Goal: Transaction & Acquisition: Purchase product/service

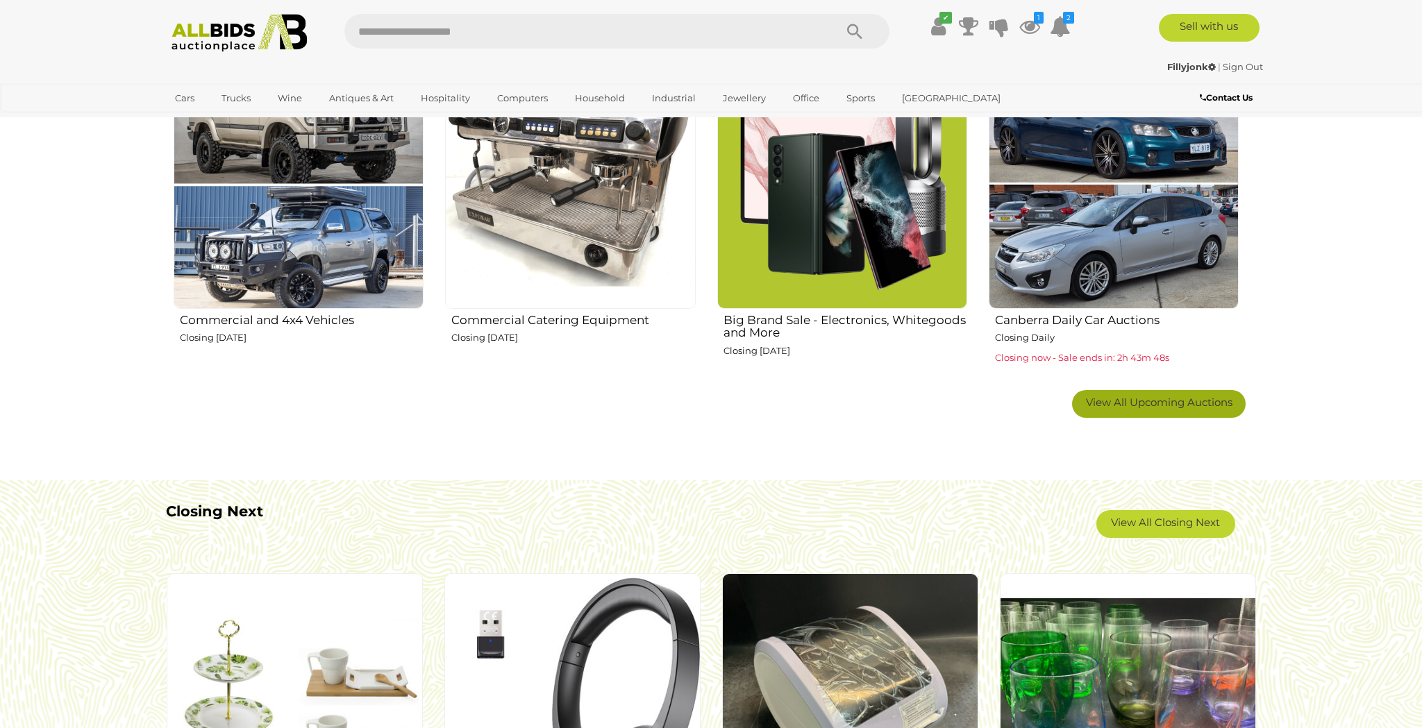
scroll to position [913, 0]
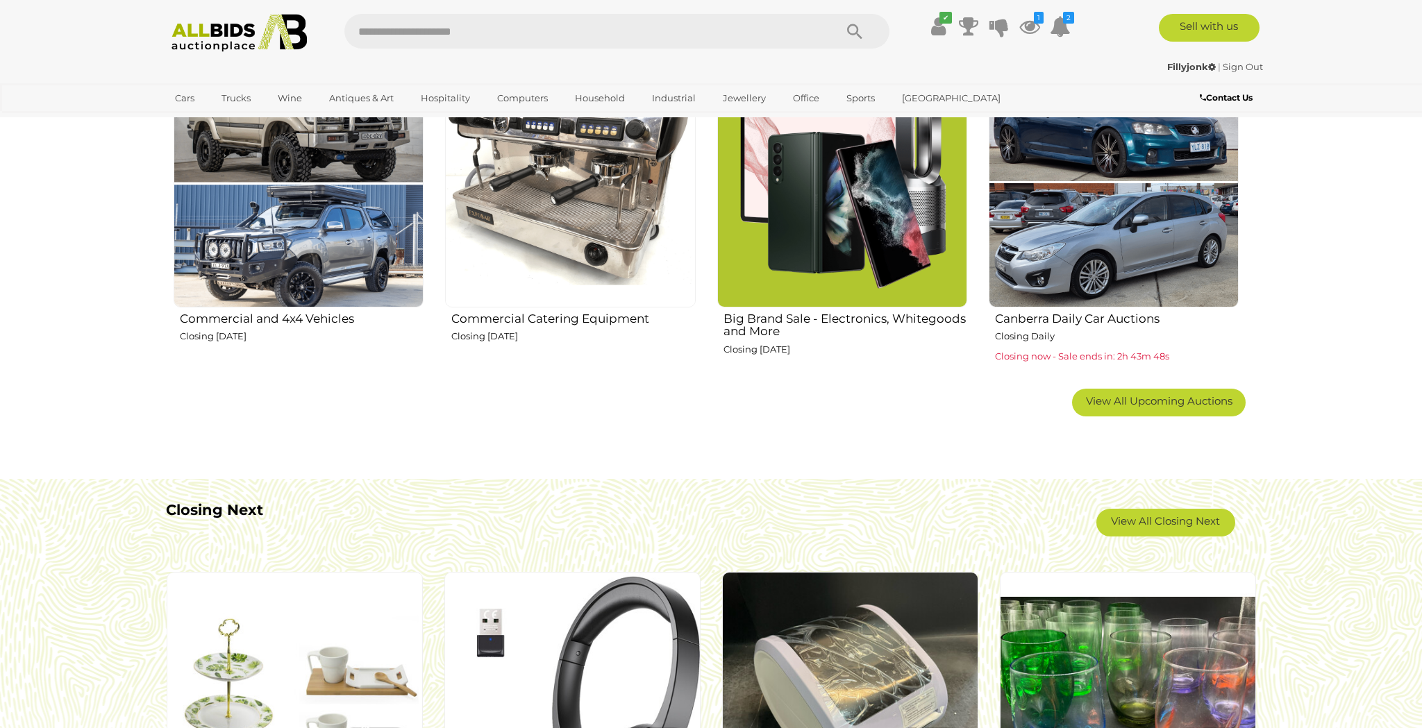
click at [1183, 401] on span "View All Upcoming Auctions" at bounding box center [1159, 400] width 146 height 13
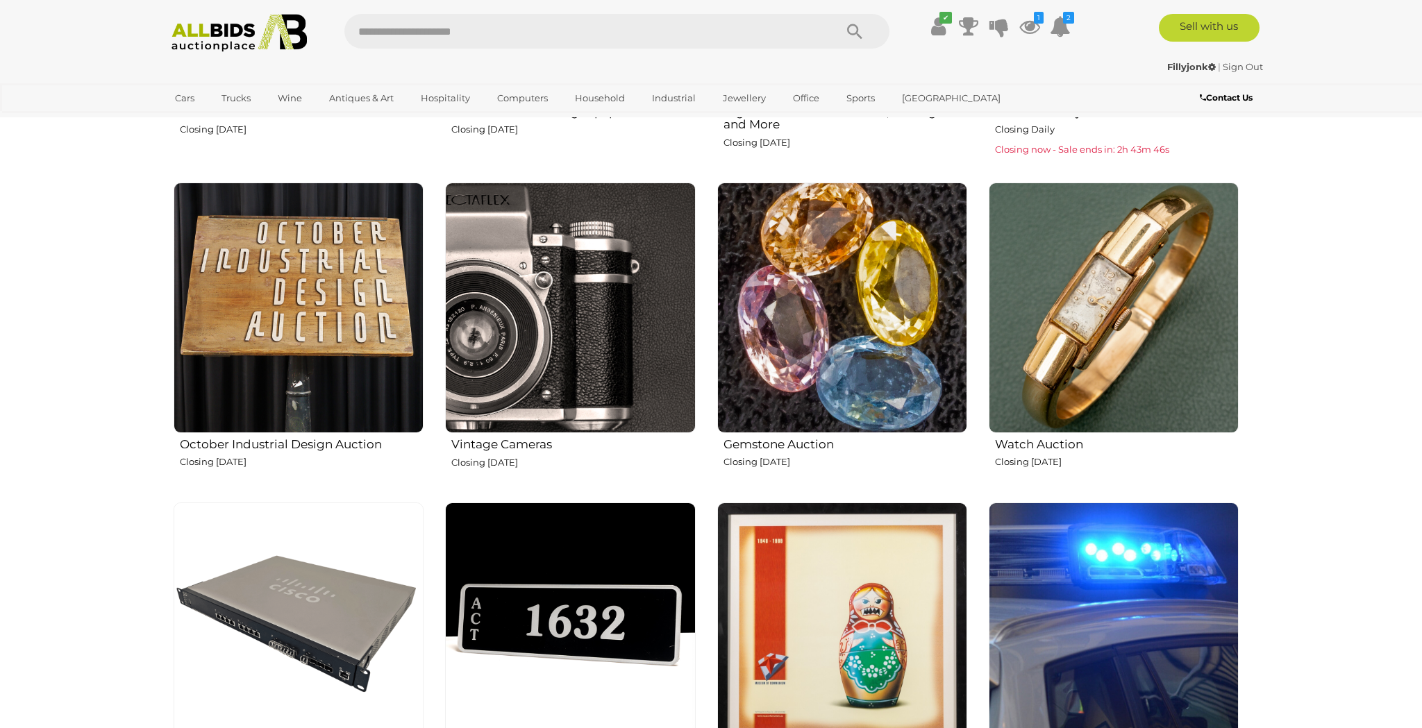
scroll to position [1122, 0]
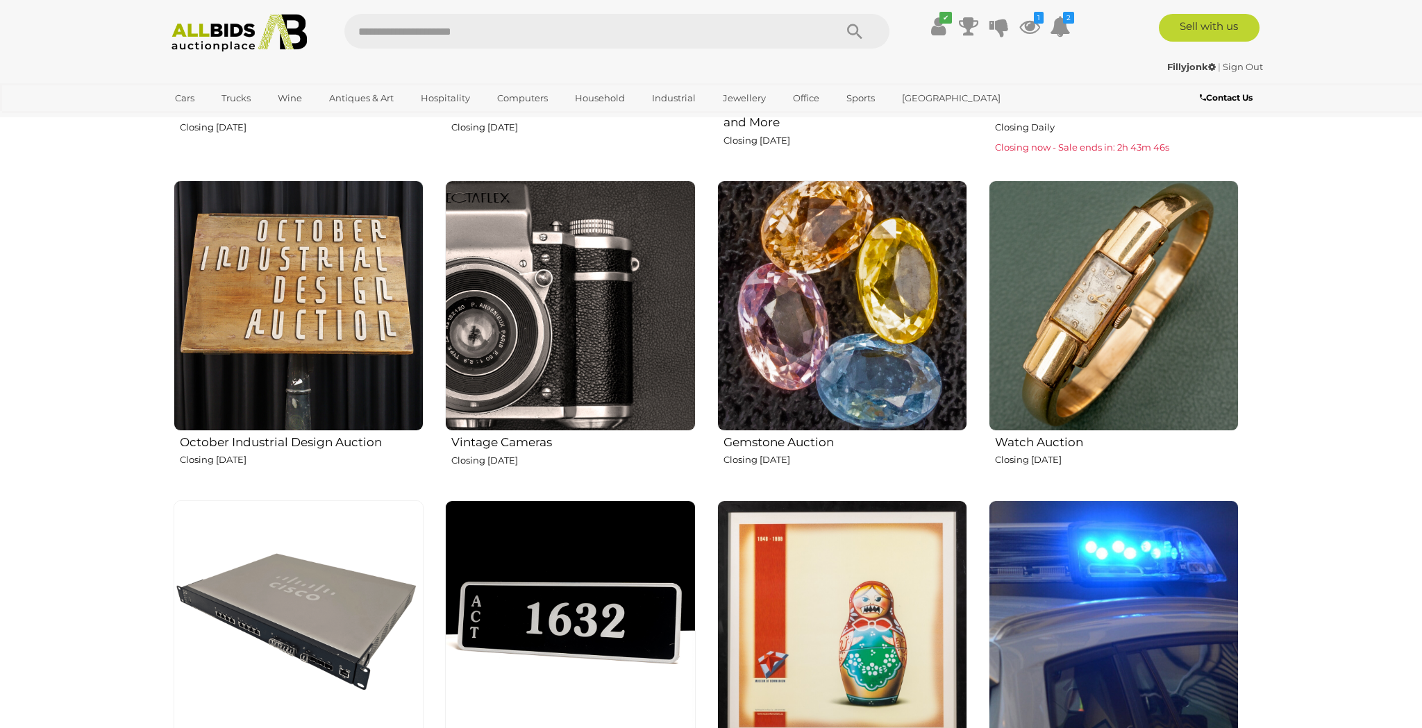
click at [1118, 355] on img at bounding box center [1114, 306] width 250 height 250
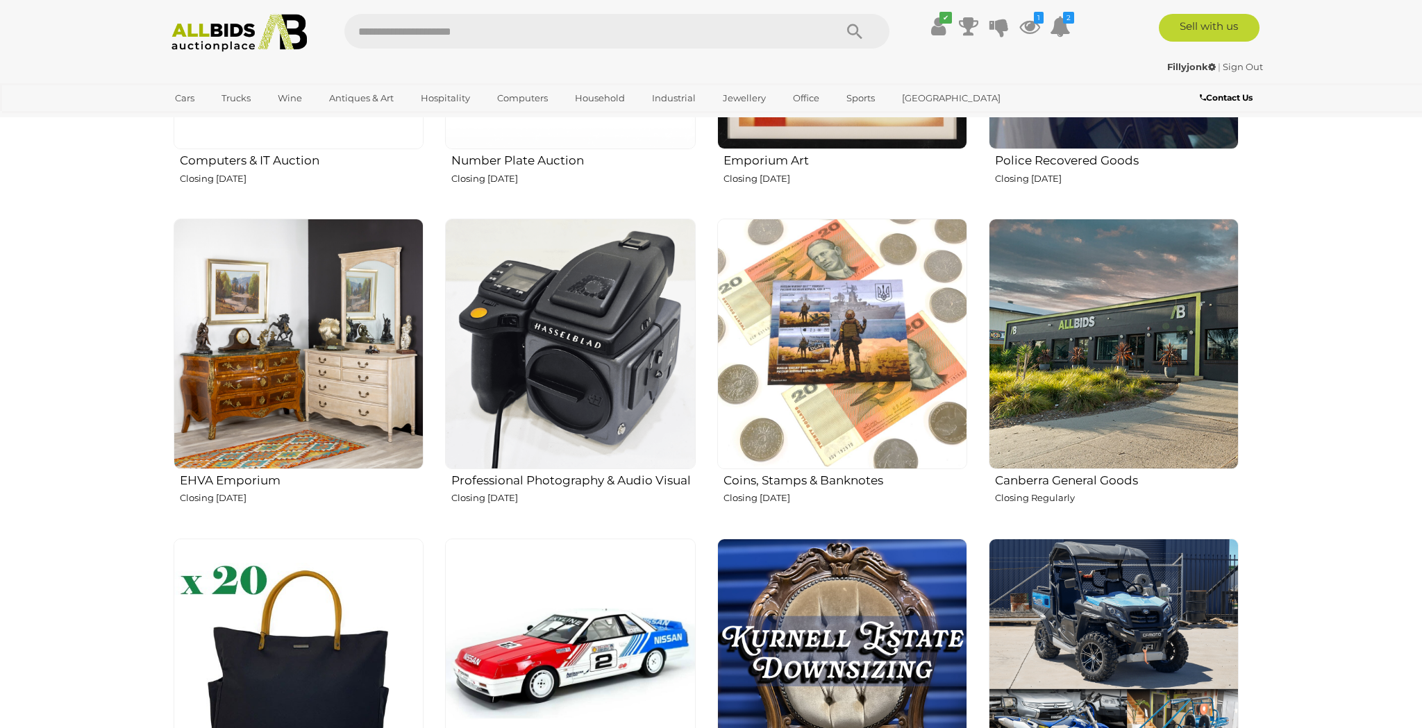
scroll to position [1727, 0]
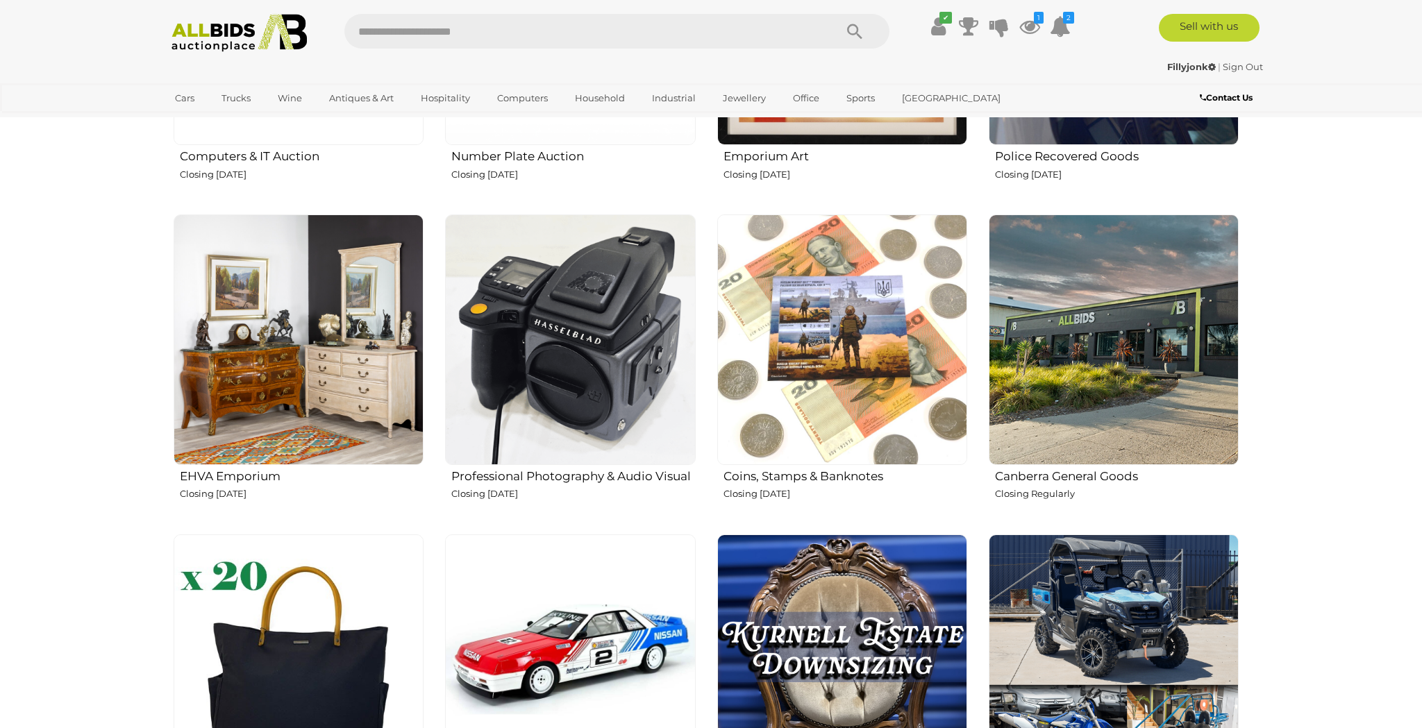
click at [539, 322] on img at bounding box center [570, 340] width 250 height 250
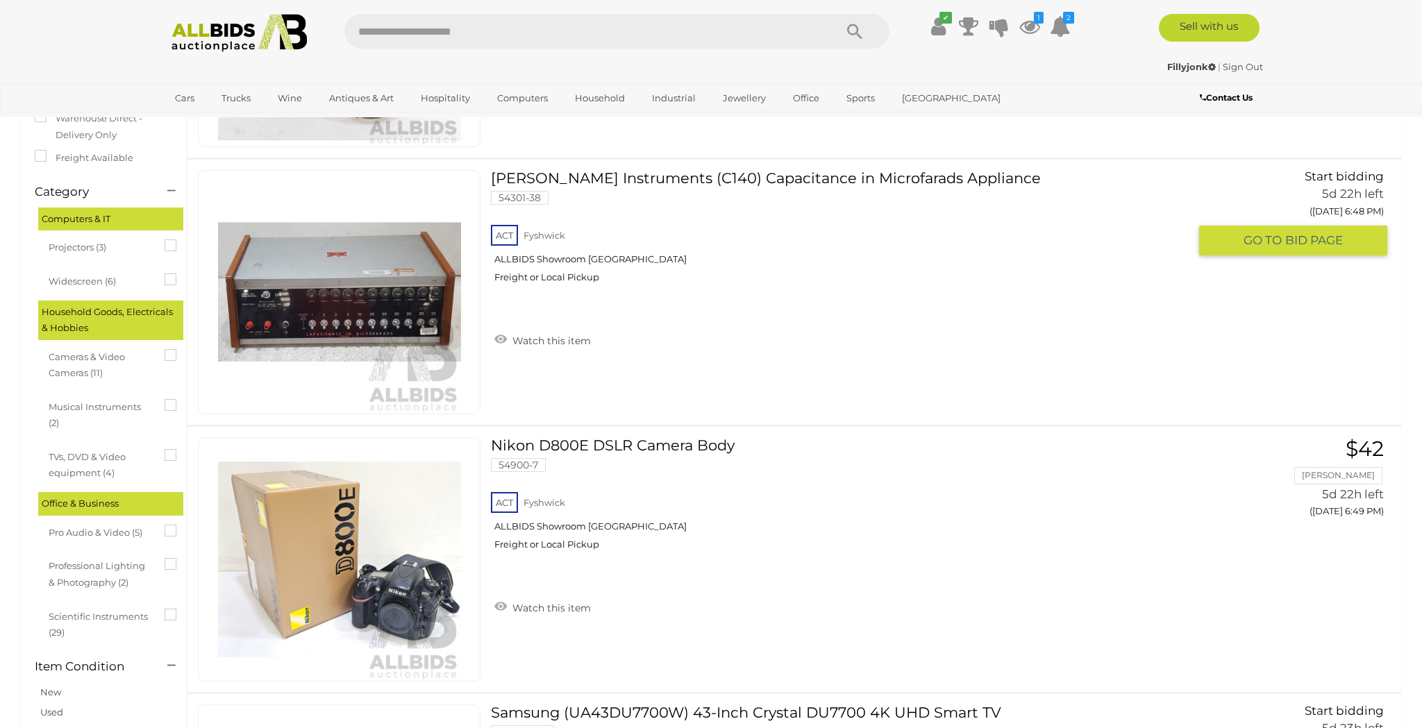
scroll to position [296, 0]
click at [389, 297] on img at bounding box center [339, 292] width 243 height 243
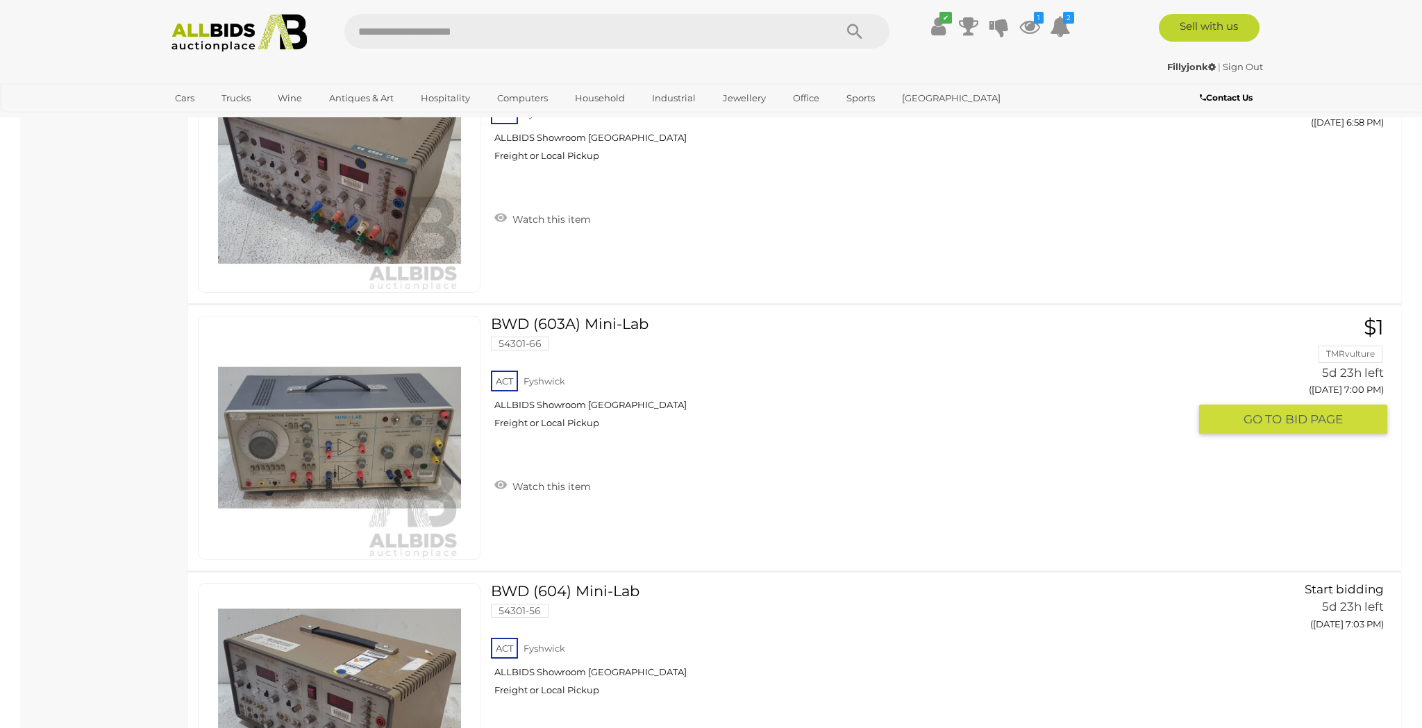
scroll to position [1488, 0]
click at [355, 432] on link at bounding box center [339, 436] width 283 height 244
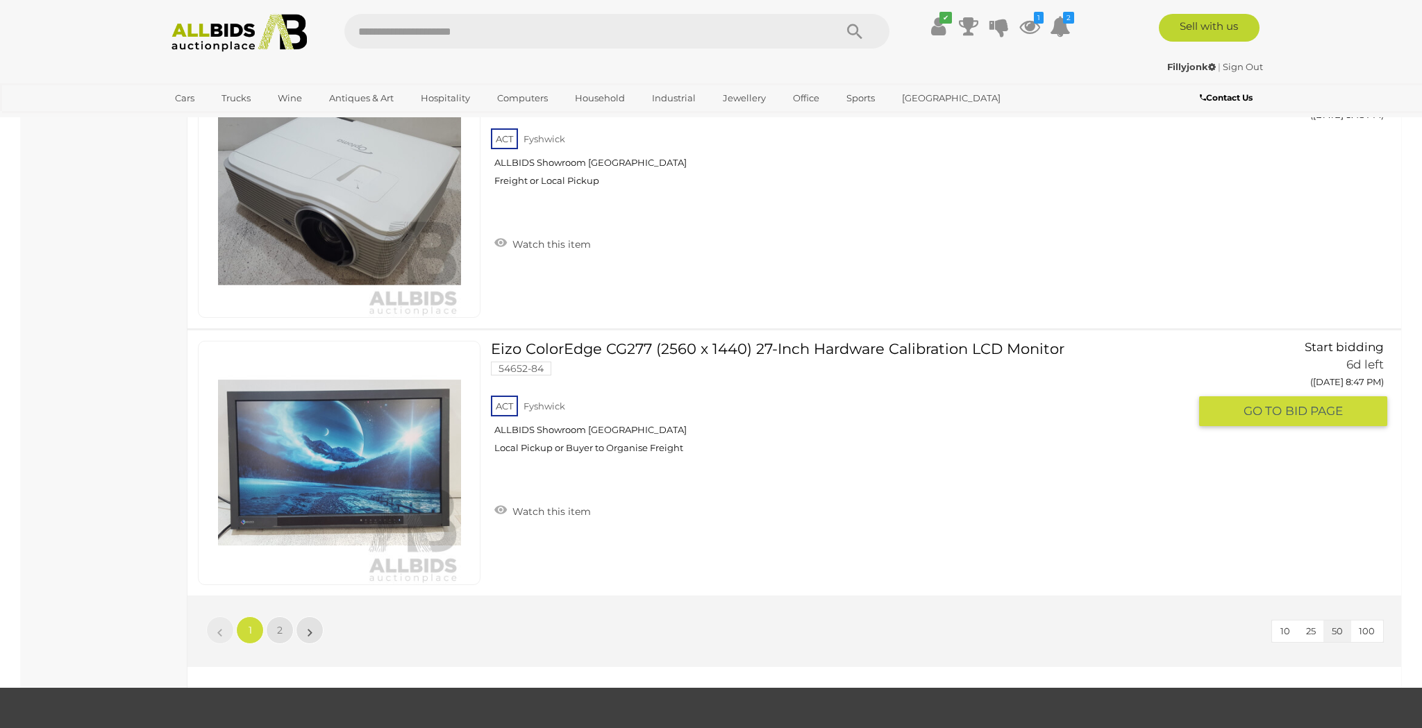
scroll to position [12956, 0]
click at [278, 630] on span "2" at bounding box center [280, 629] width 6 height 12
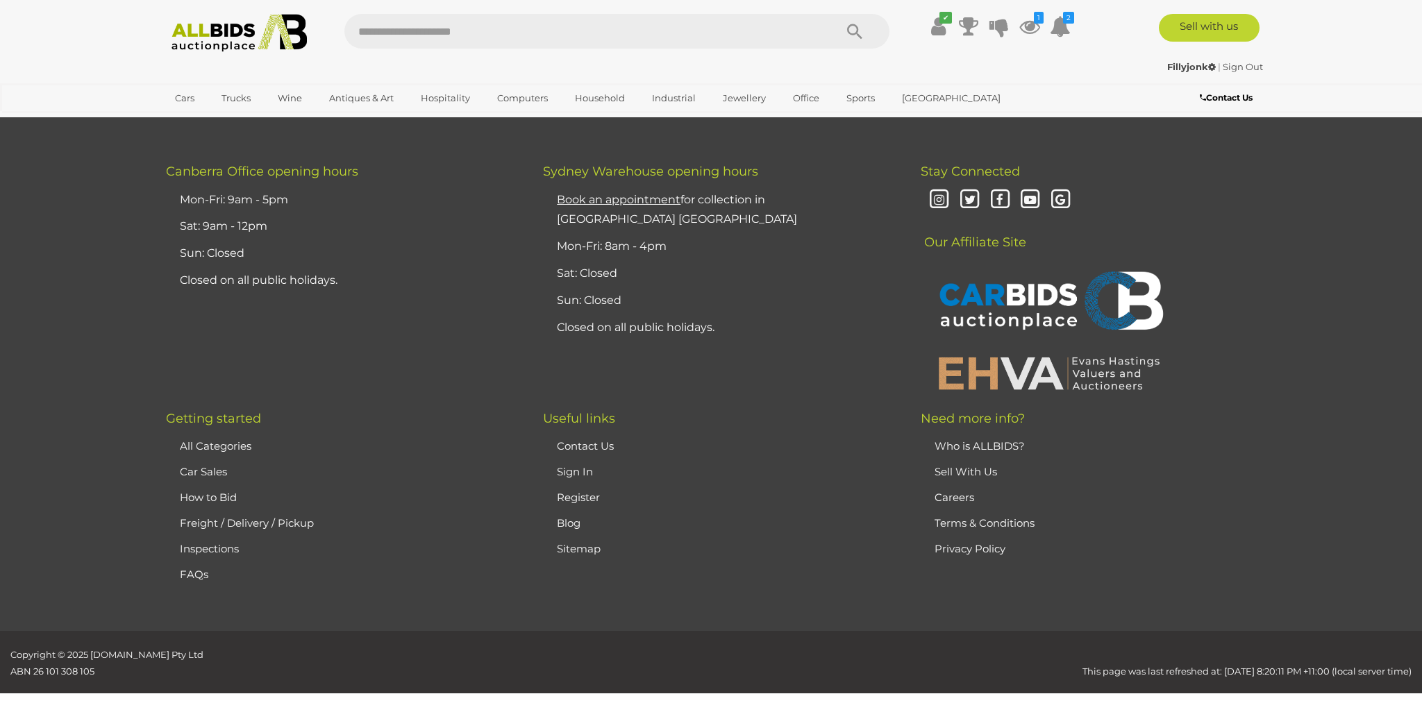
scroll to position [48, 0]
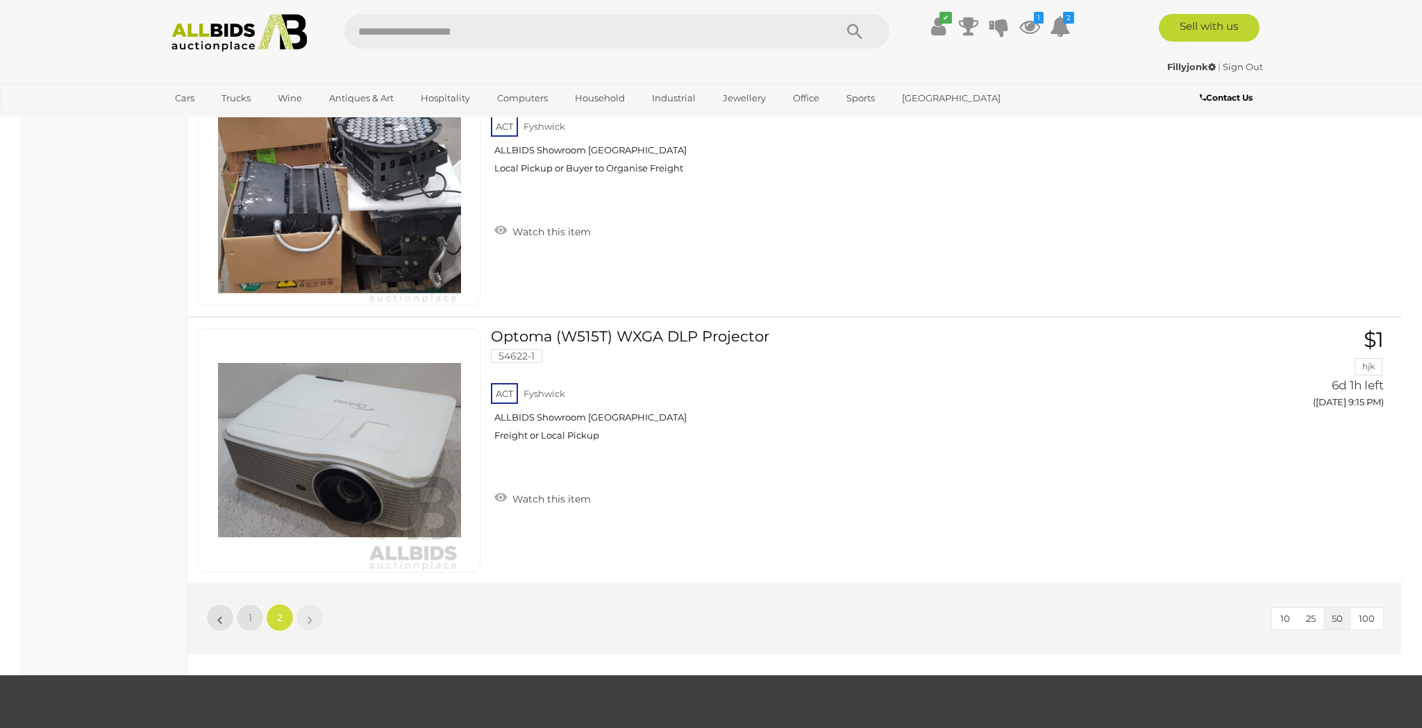
scroll to position [2808, 1]
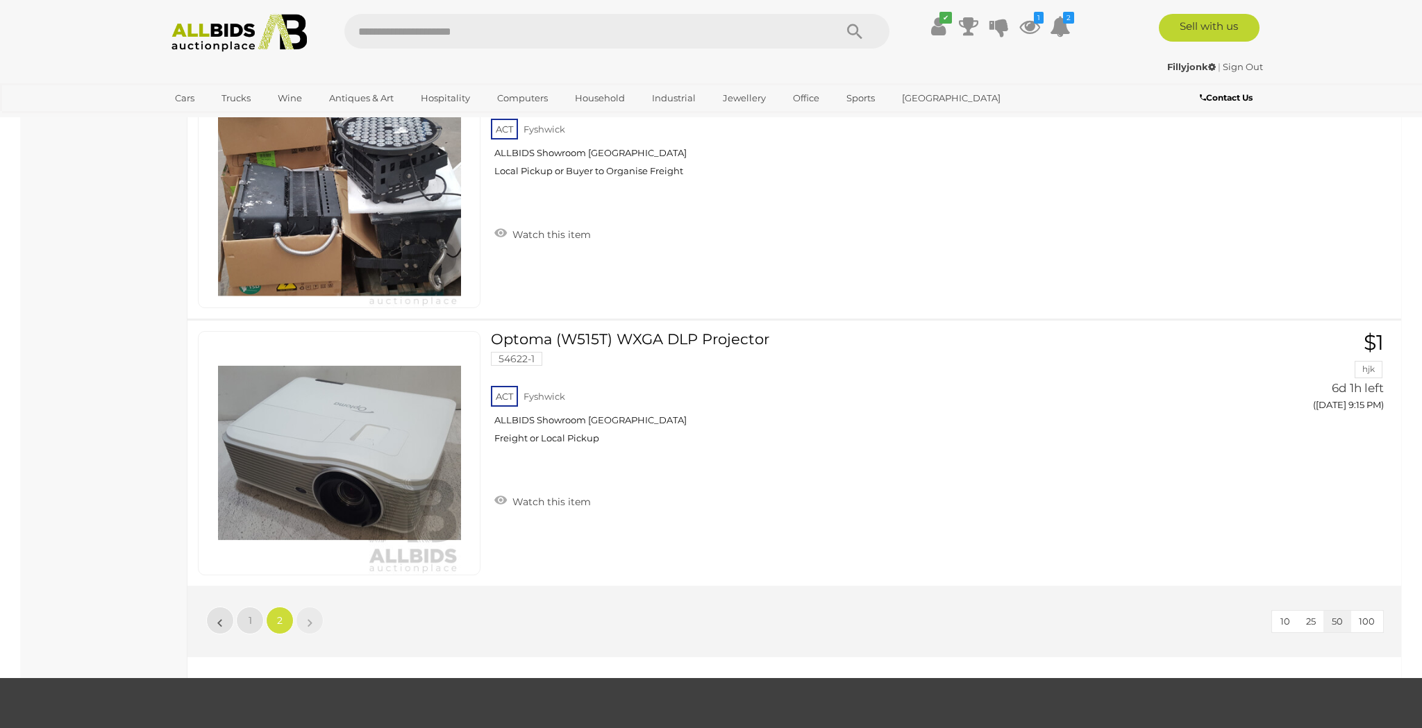
click at [234, 37] on img at bounding box center [239, 33] width 151 height 38
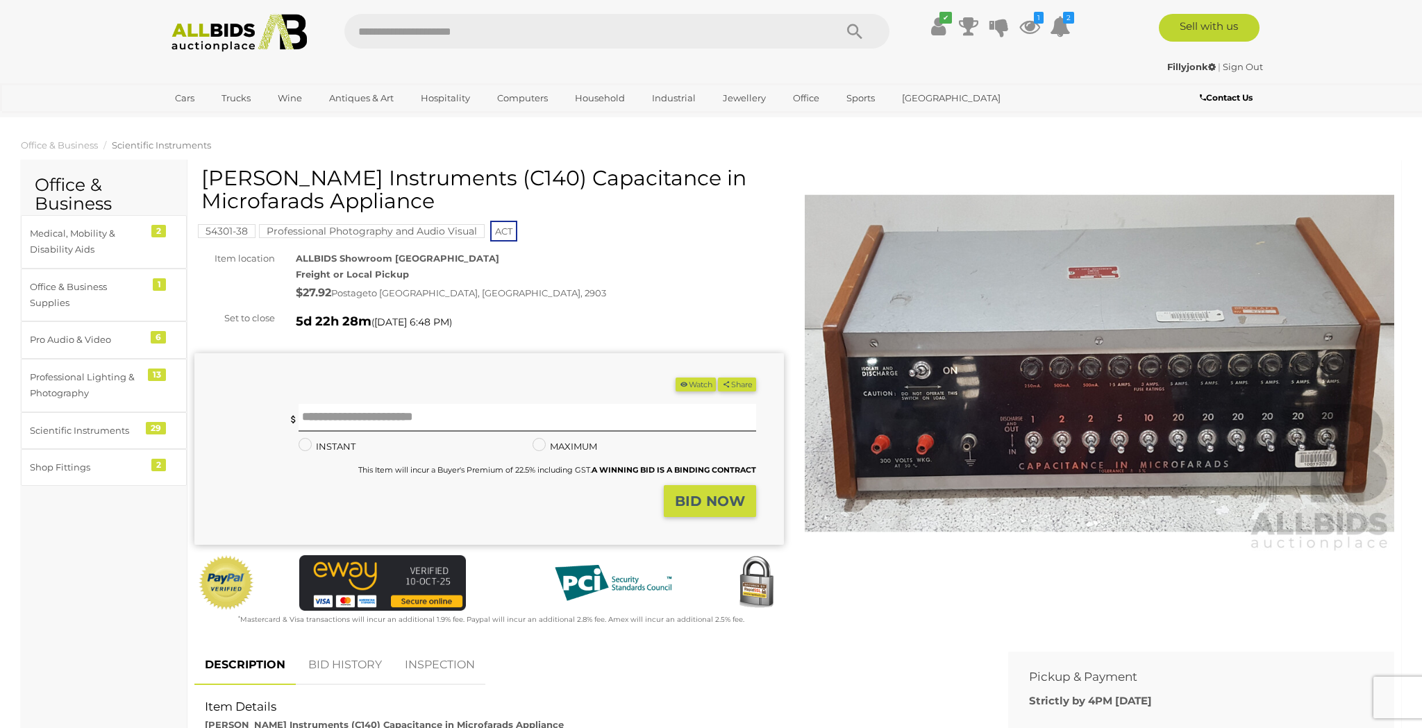
click at [1068, 439] on img at bounding box center [1099, 364] width 589 height 380
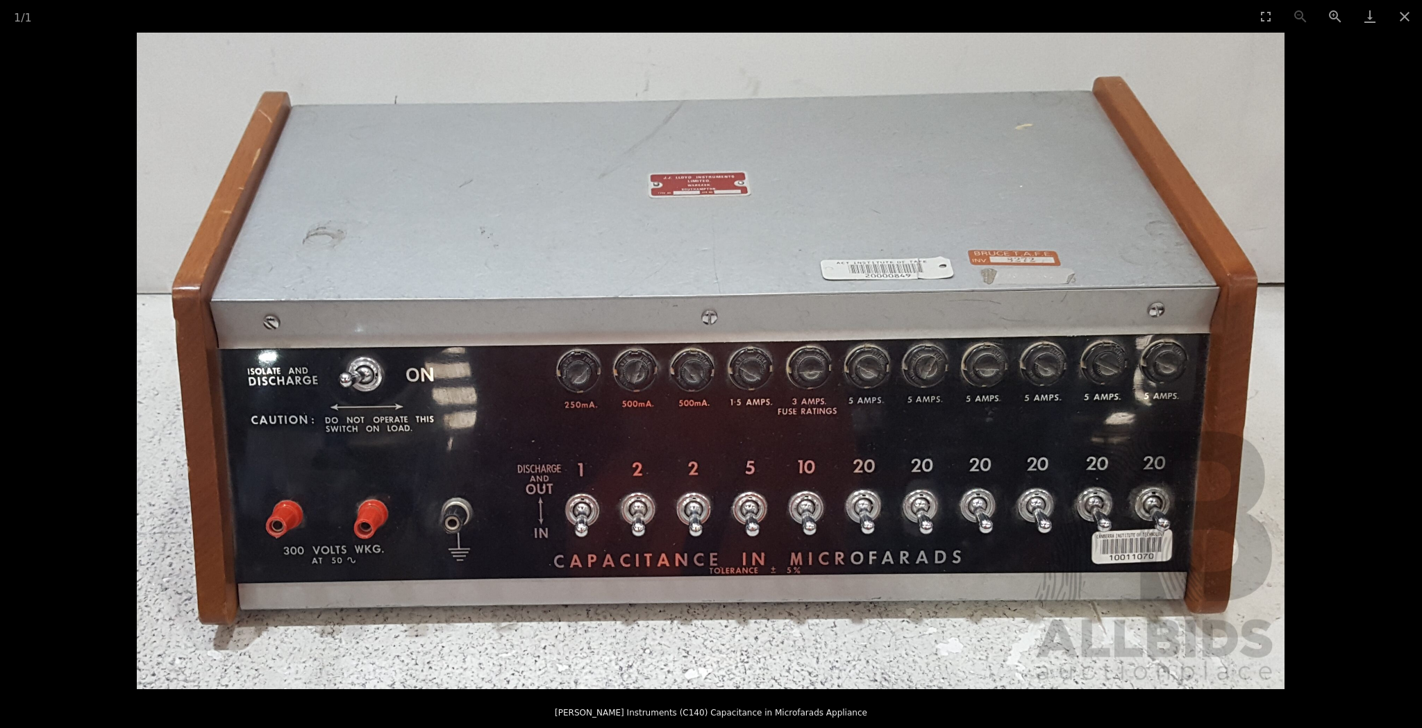
click at [843, 428] on img at bounding box center [711, 361] width 1148 height 657
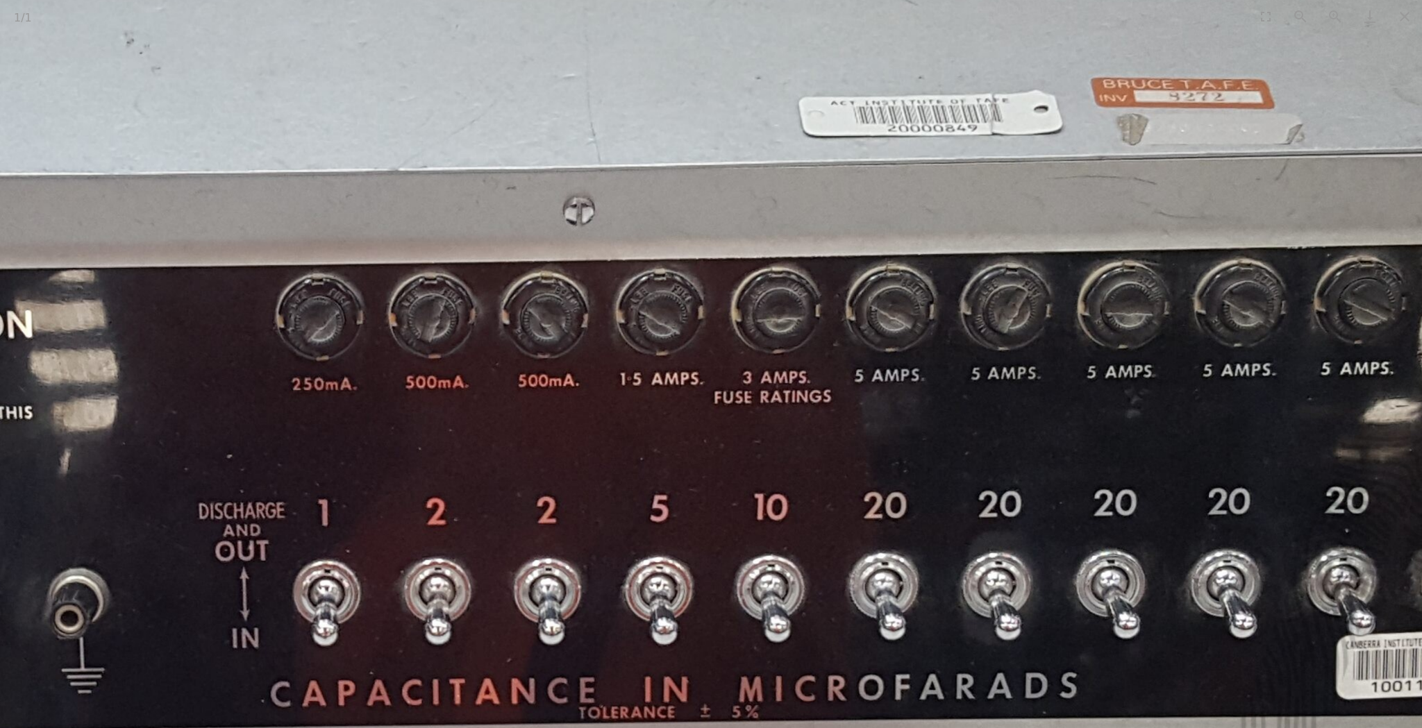
click at [843, 428] on img at bounding box center [582, 297] width 2274 height 1301
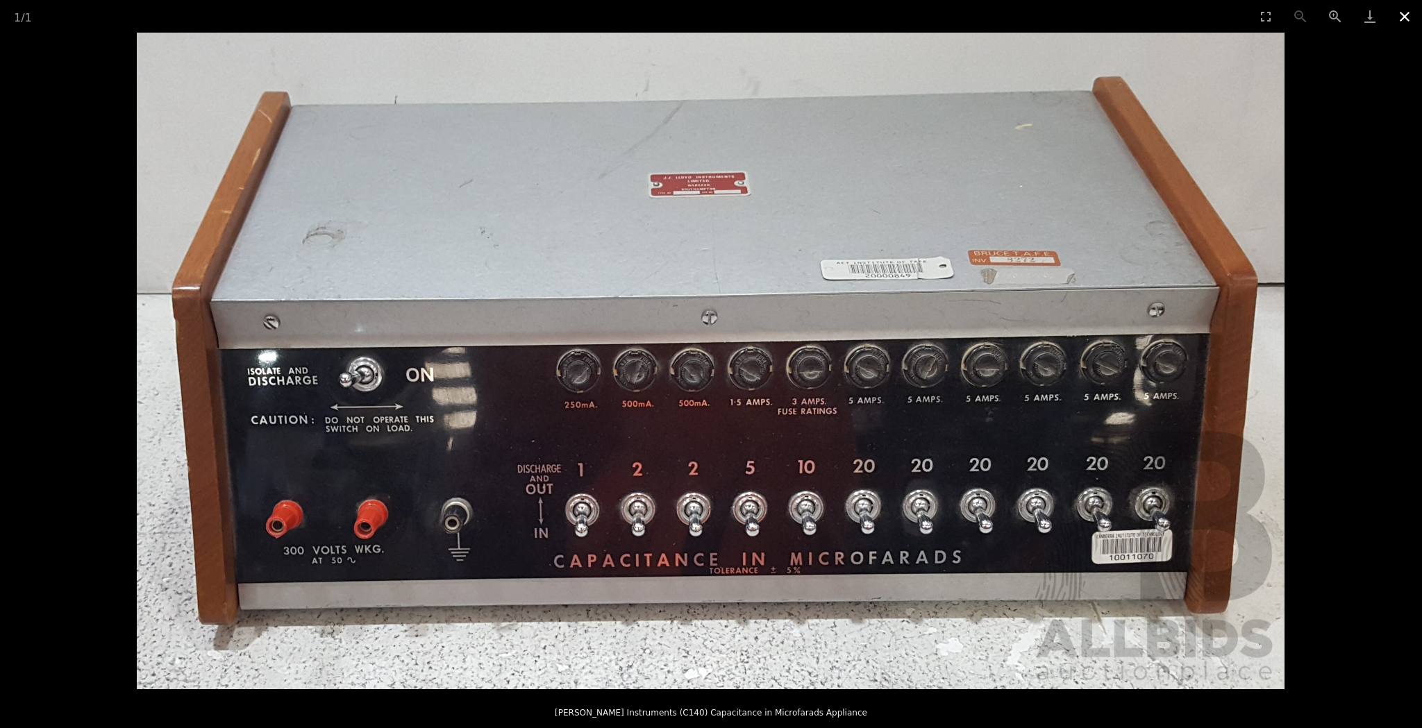
click at [1409, 18] on button "Close gallery" at bounding box center [1404, 16] width 35 height 33
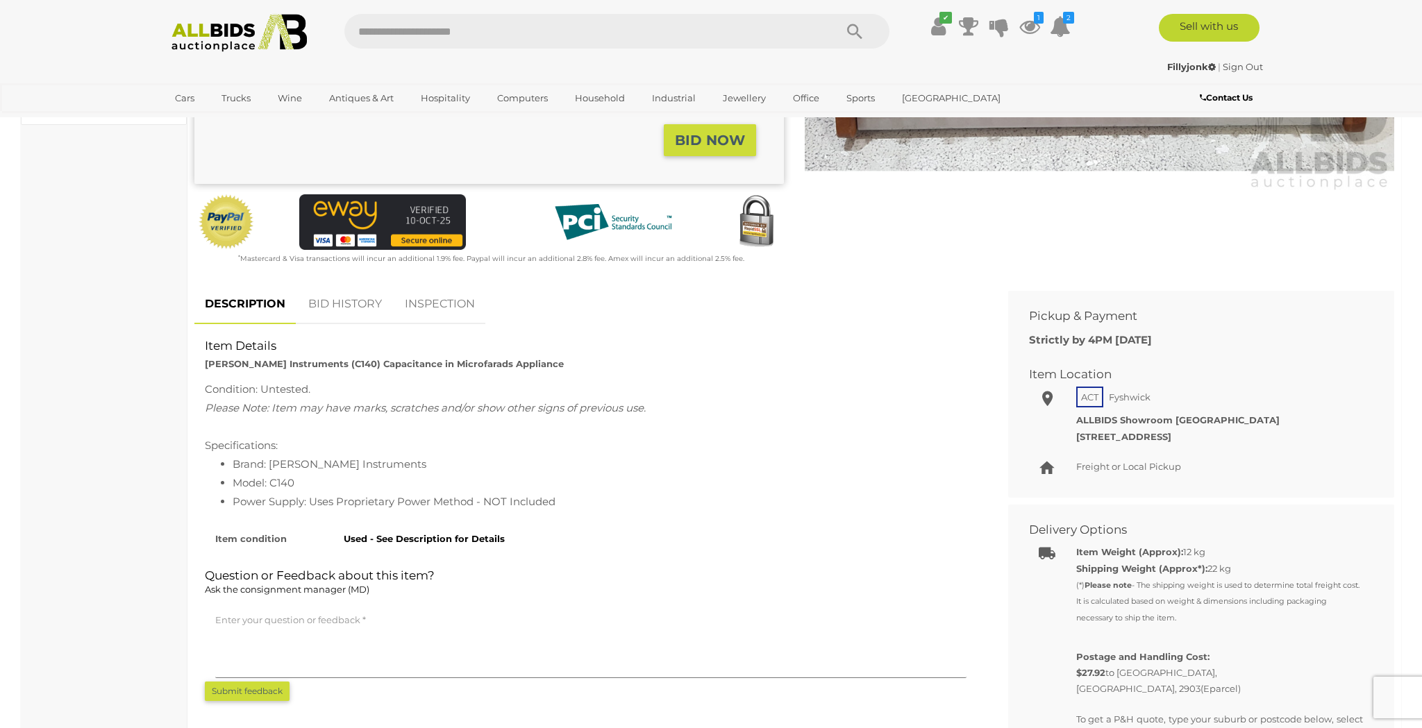
scroll to position [362, 0]
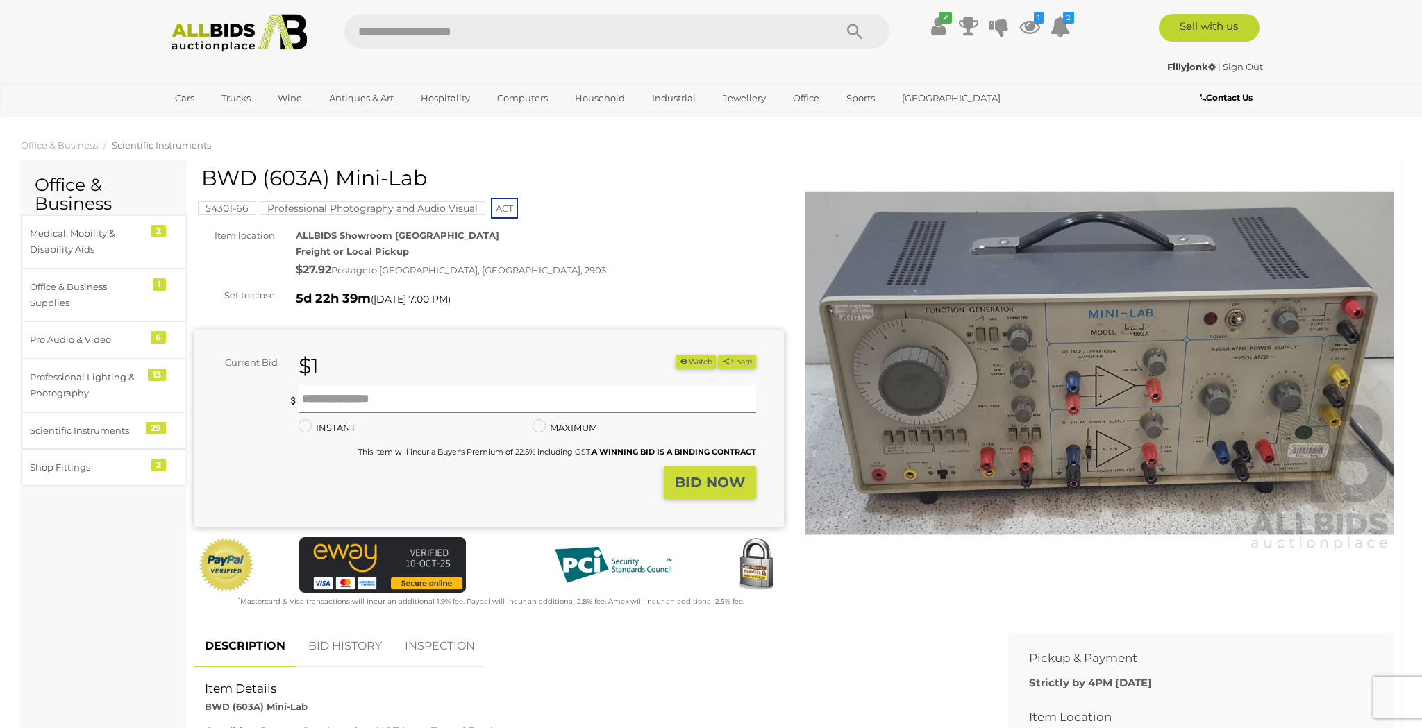
click at [973, 426] on img at bounding box center [1099, 364] width 589 height 380
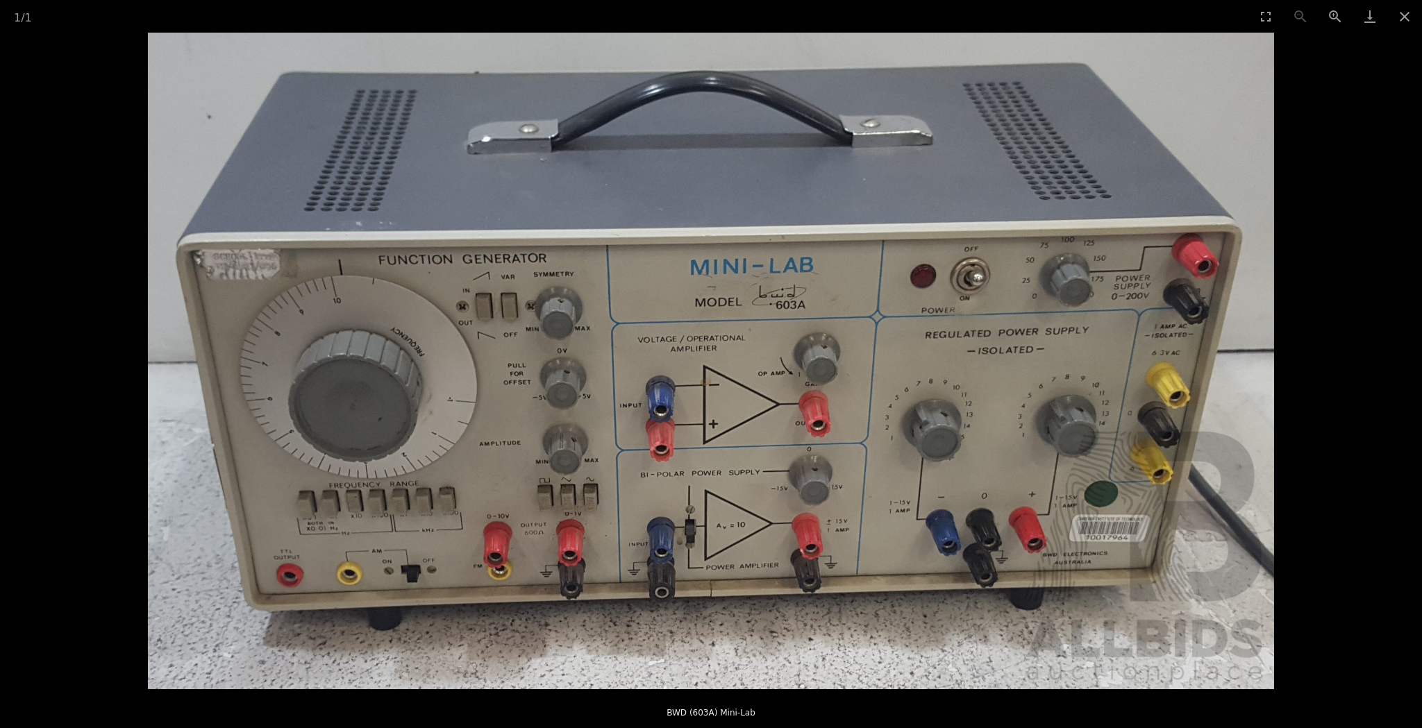
scroll to position [0, 1]
click at [468, 344] on img at bounding box center [711, 361] width 1126 height 657
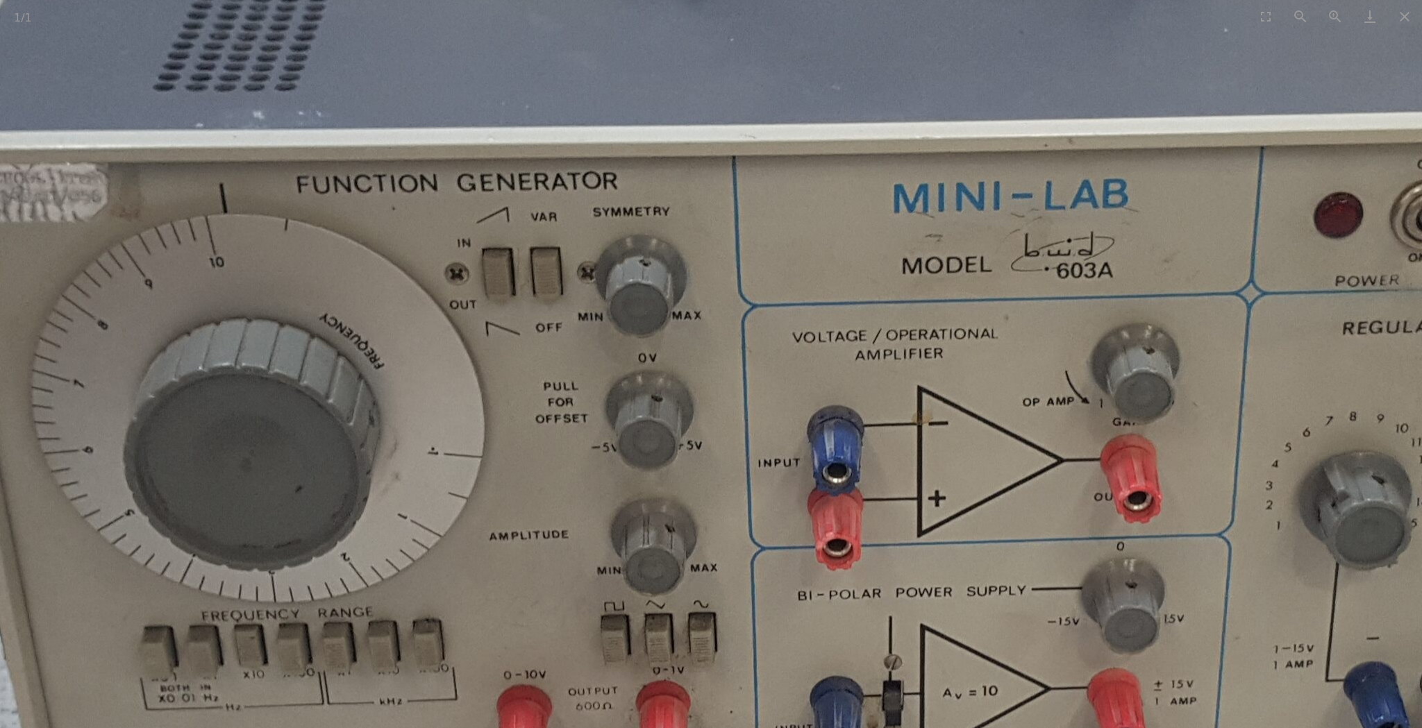
scroll to position [0, 0]
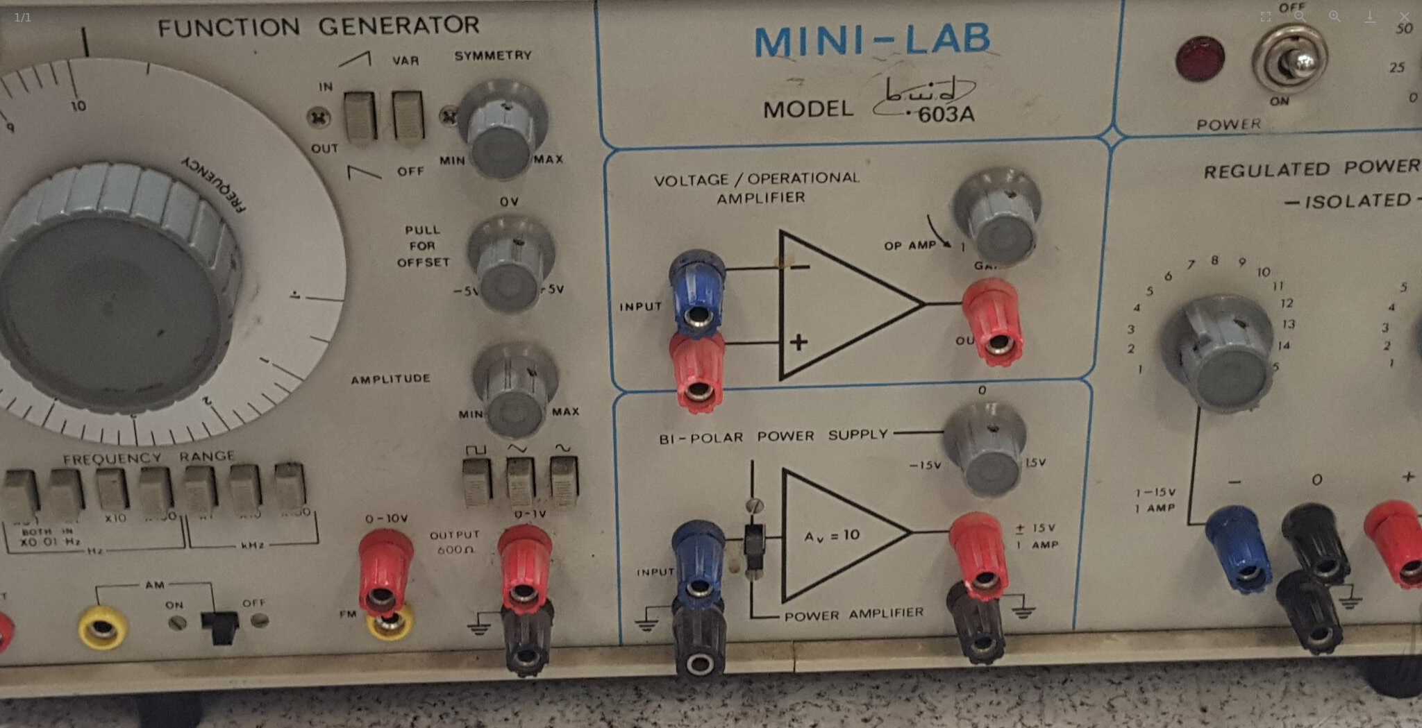
drag, startPoint x: 768, startPoint y: 419, endPoint x: 628, endPoint y: 265, distance: 208.4
click at [629, 263] on img at bounding box center [795, 221] width 2156 height 1257
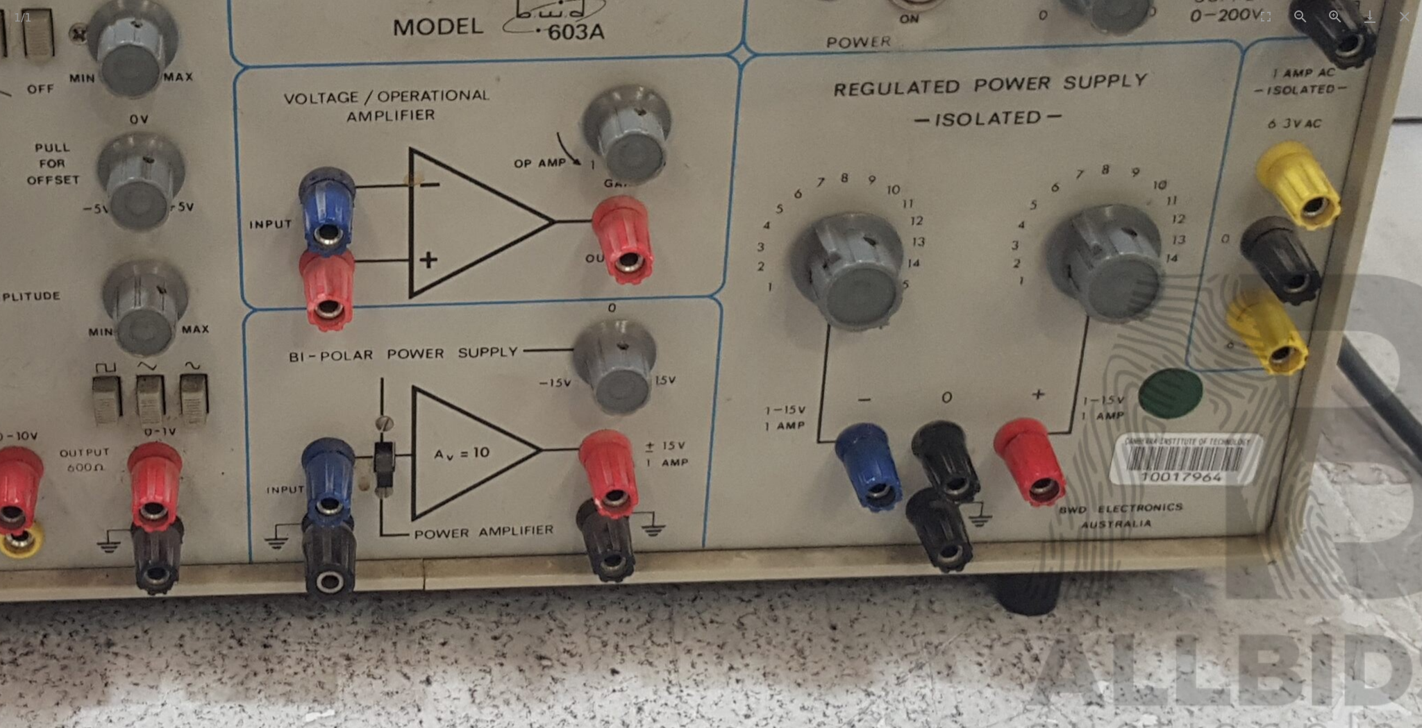
drag, startPoint x: 652, startPoint y: 347, endPoint x: 310, endPoint y: 299, distance: 345.6
click at [310, 299] on img at bounding box center [425, 139] width 2156 height 1257
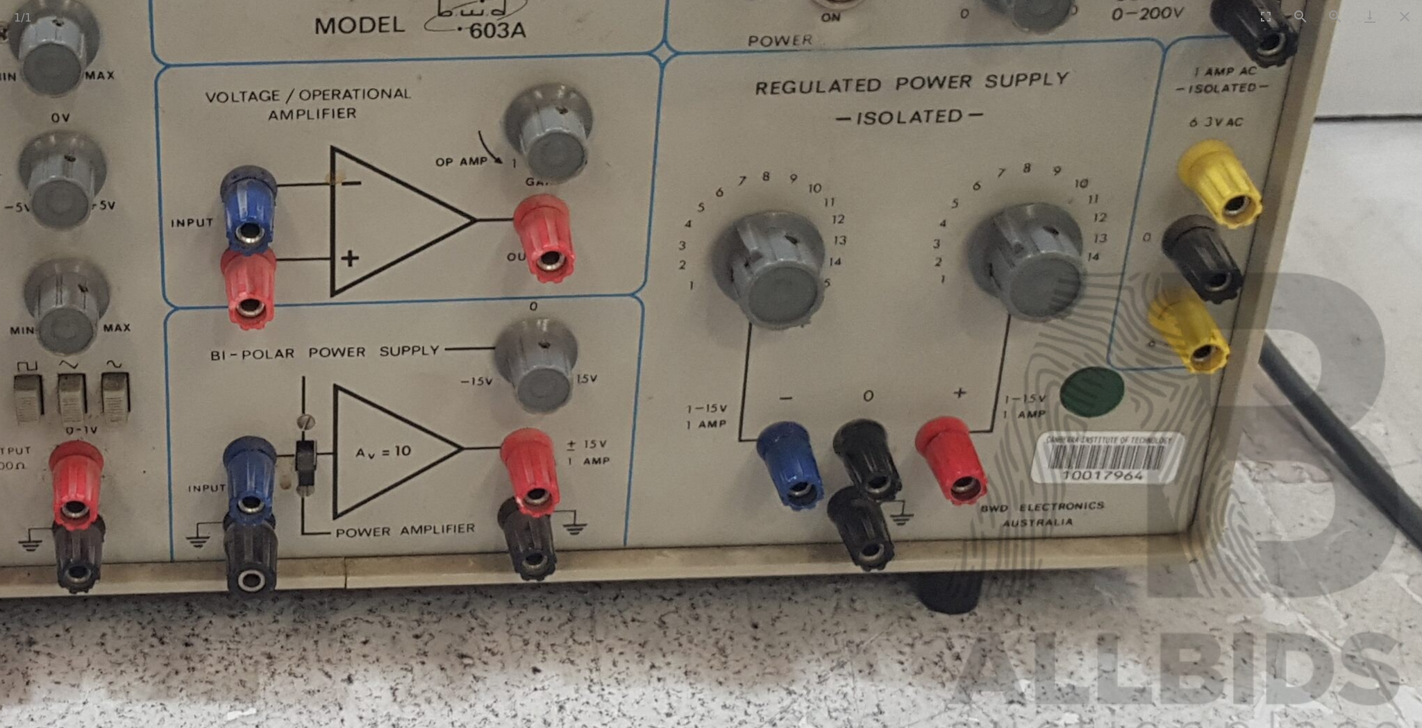
click at [353, 299] on img at bounding box center [346, 137] width 2156 height 1257
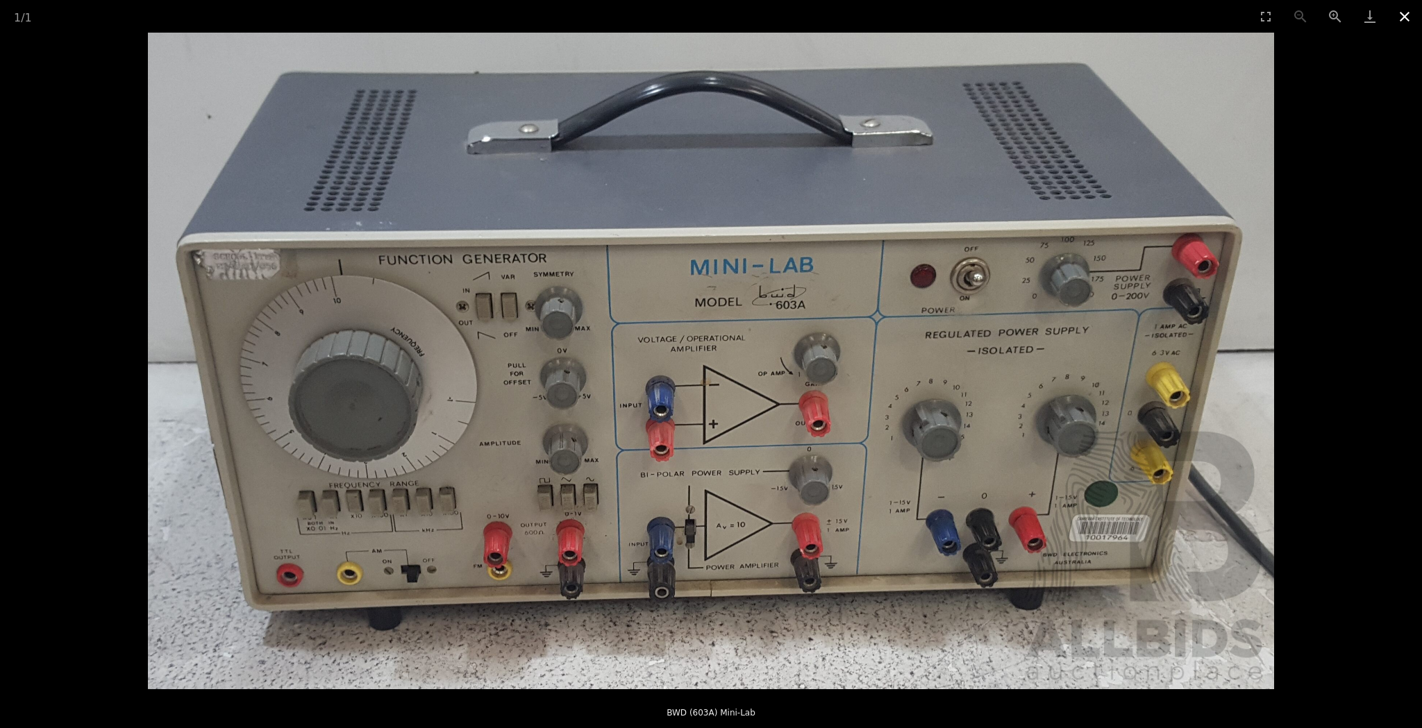
click at [1409, 15] on button "Close gallery" at bounding box center [1404, 16] width 35 height 33
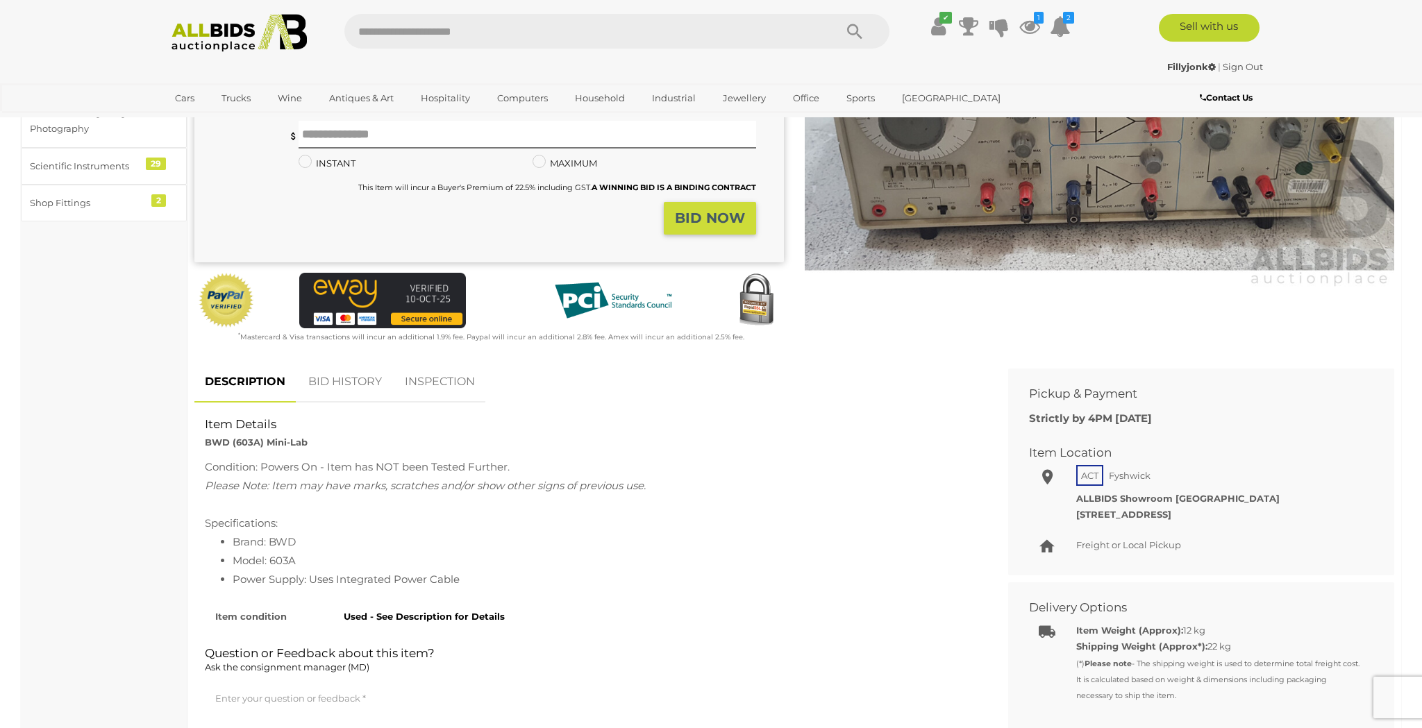
scroll to position [265, 0]
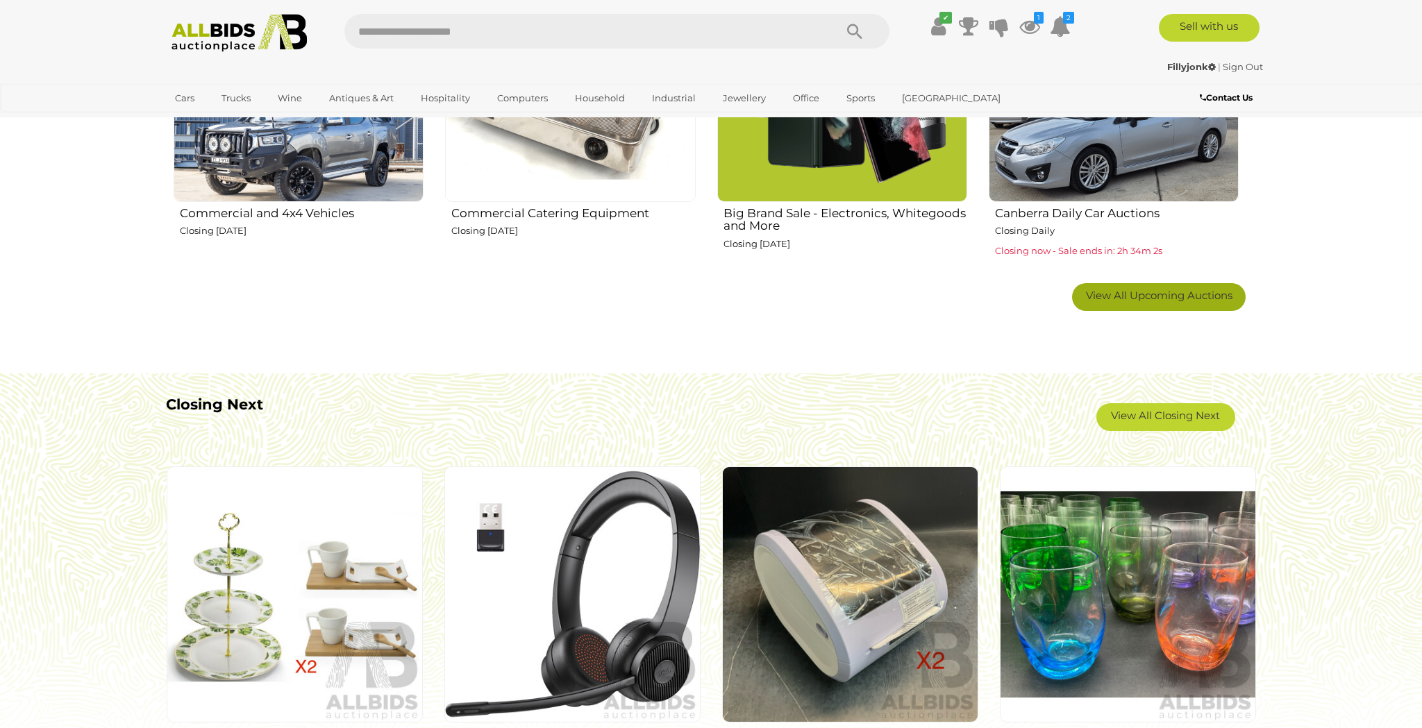
scroll to position [1018, 0]
click at [1160, 291] on span "View All Upcoming Auctions" at bounding box center [1159, 296] width 146 height 13
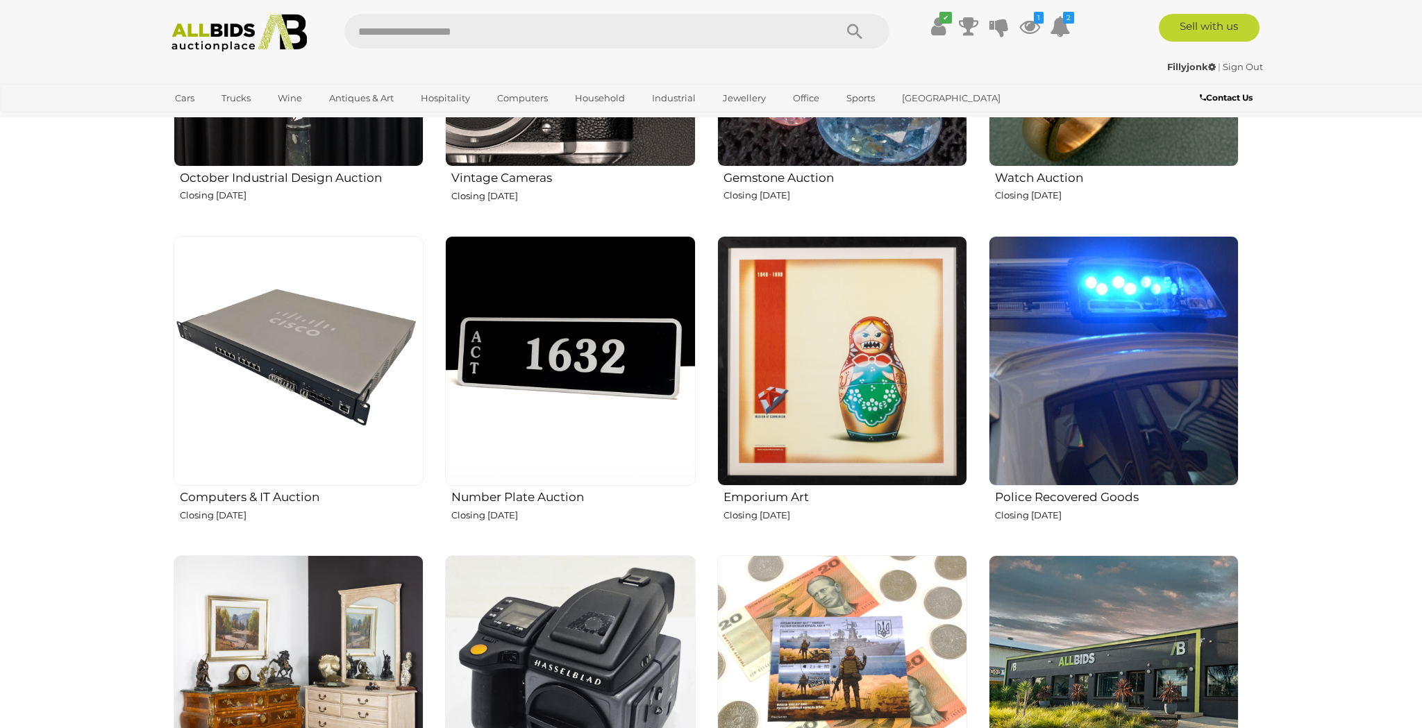
scroll to position [1385, 0]
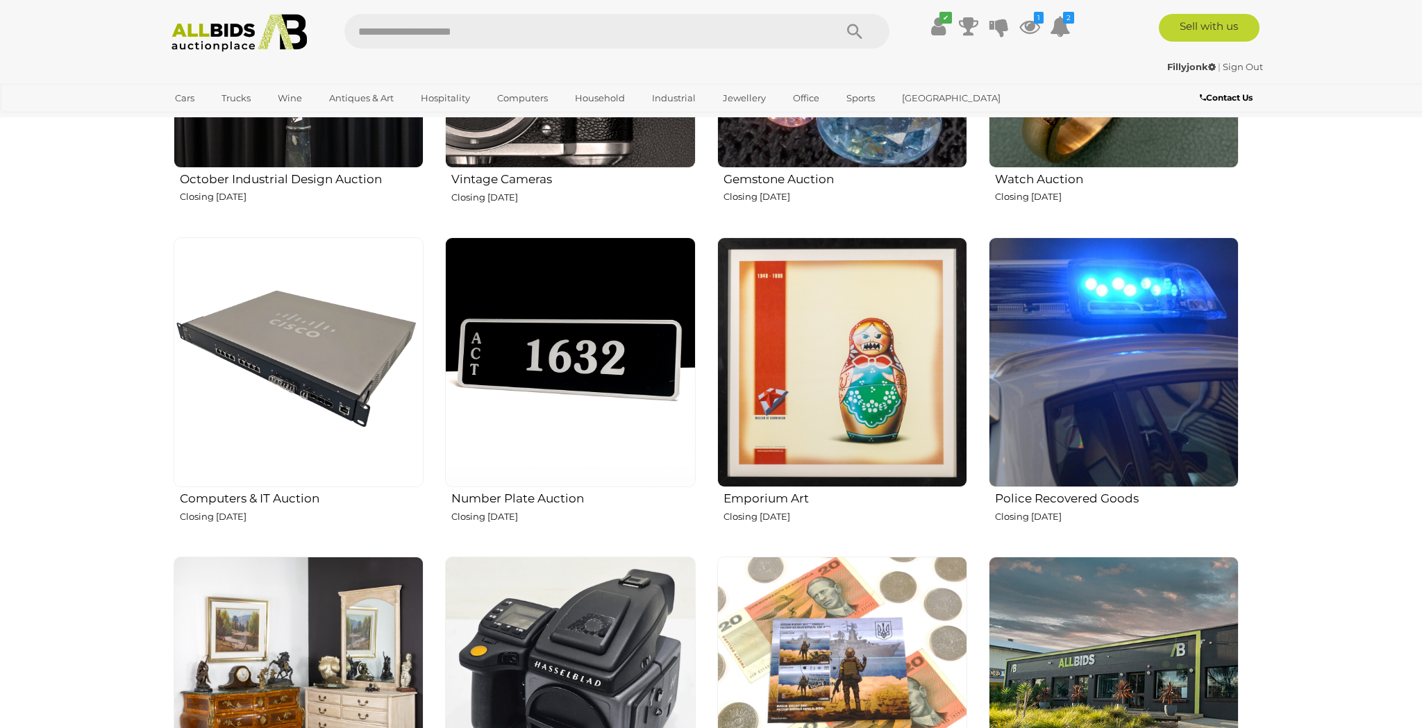
click at [869, 346] on img at bounding box center [842, 362] width 250 height 250
